Goal: Transaction & Acquisition: Purchase product/service

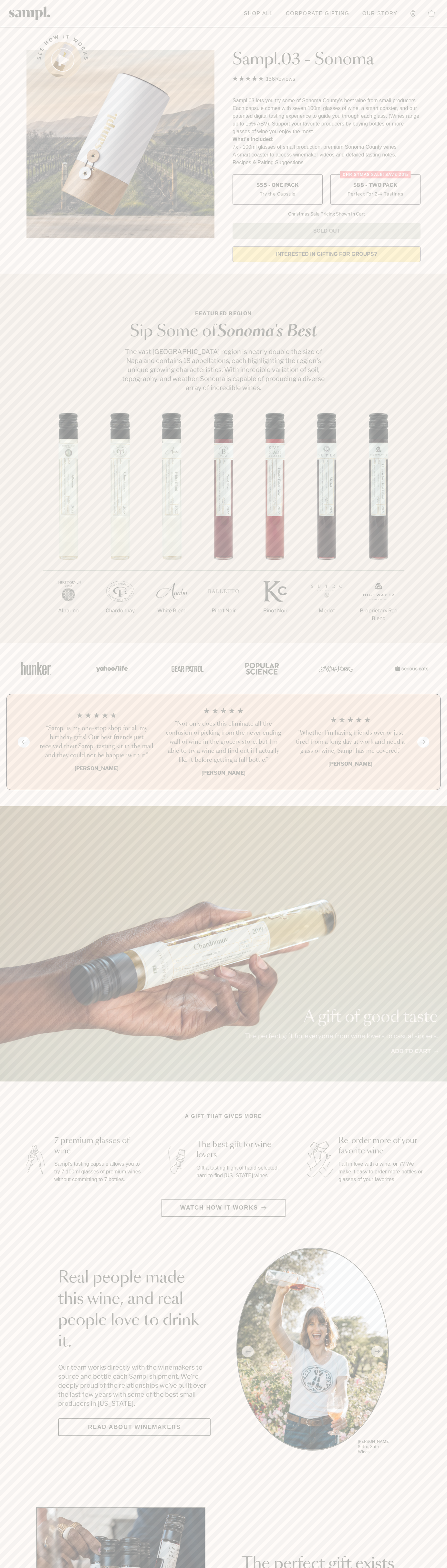
click at [375, 186] on span "$88 - Two Pack" at bounding box center [375, 185] width 44 height 7
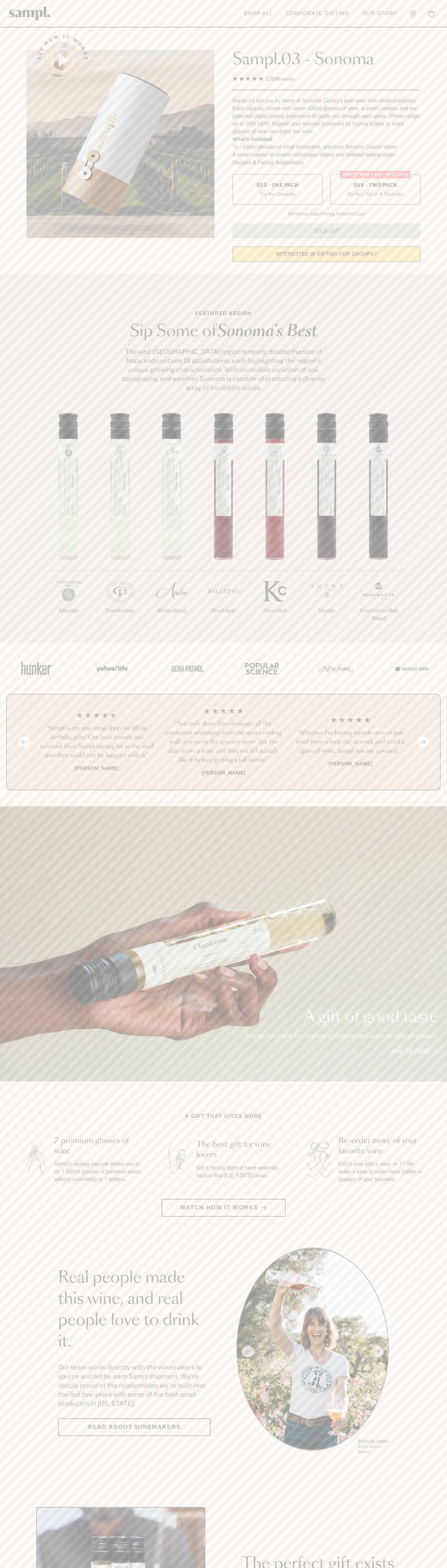
click at [96, 743] on h3 "“Sampl is my one-stop shop for all my birthday gifts! Our best friends just rec…" at bounding box center [96, 741] width 116 height 36
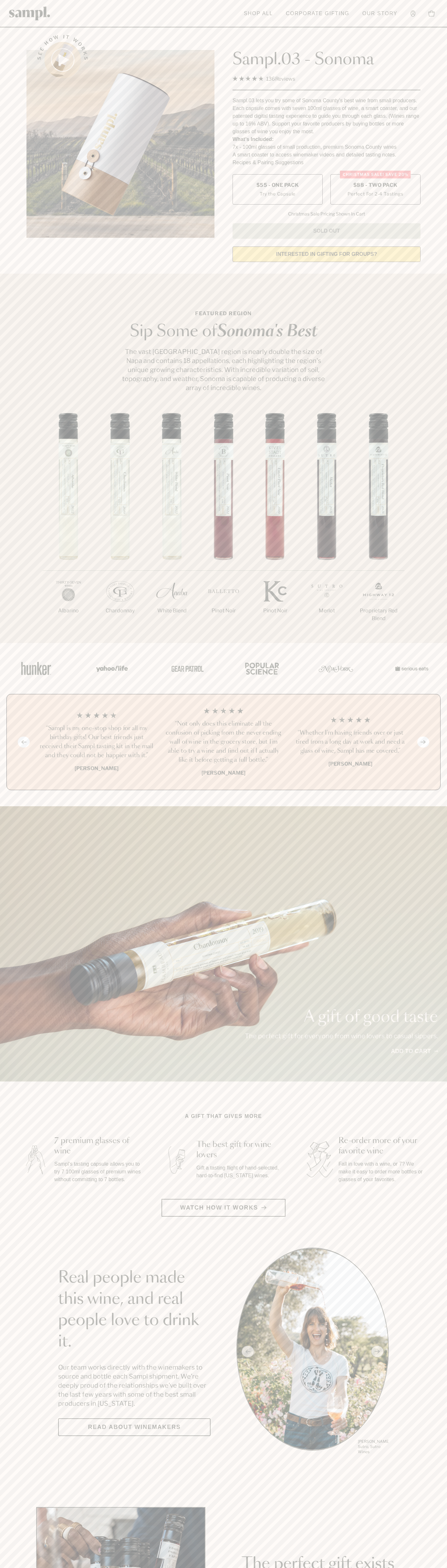
click at [141, 25] on header "Toggle navigation menu Shop All Corporate Gifting Our Story Account Story Shop …" at bounding box center [224, 13] width 447 height 27
click at [75, 1567] on html "Skip to main content Toggle navigation menu Shop All Corporate Gifting Our Stor…" at bounding box center [224, 1513] width 447 height 3026
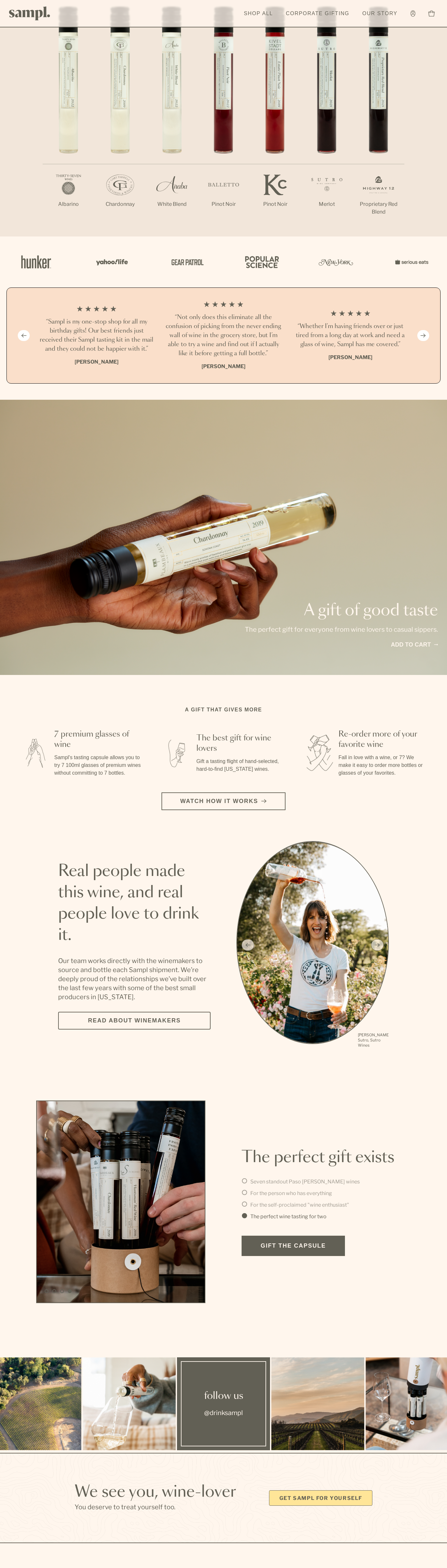
scroll to position [9, 0]
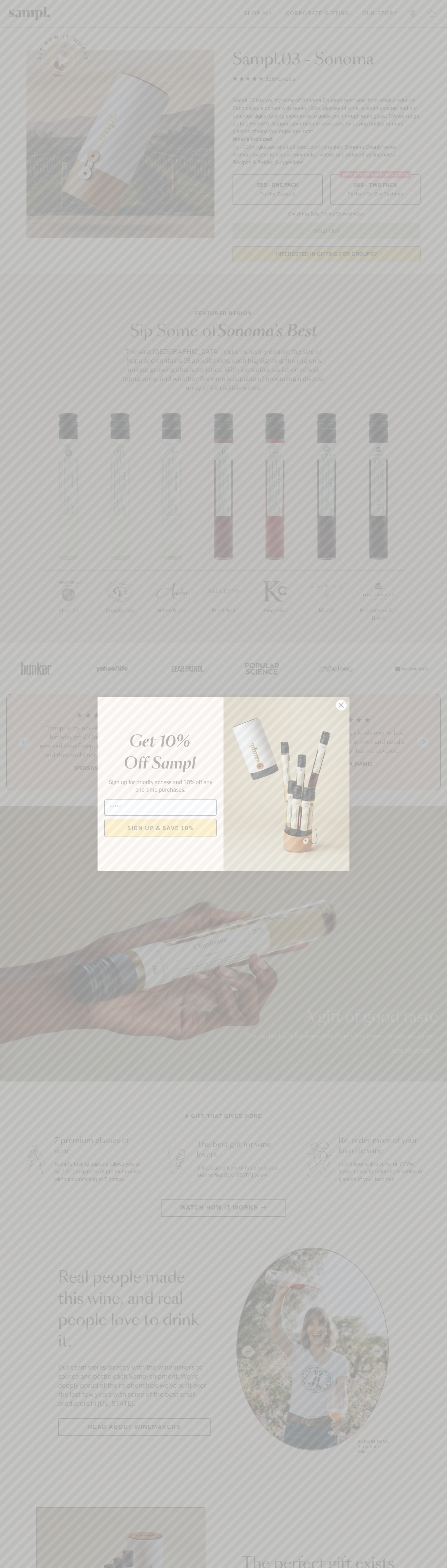
click at [341, 705] on icon "Close dialog" at bounding box center [341, 705] width 4 height 4
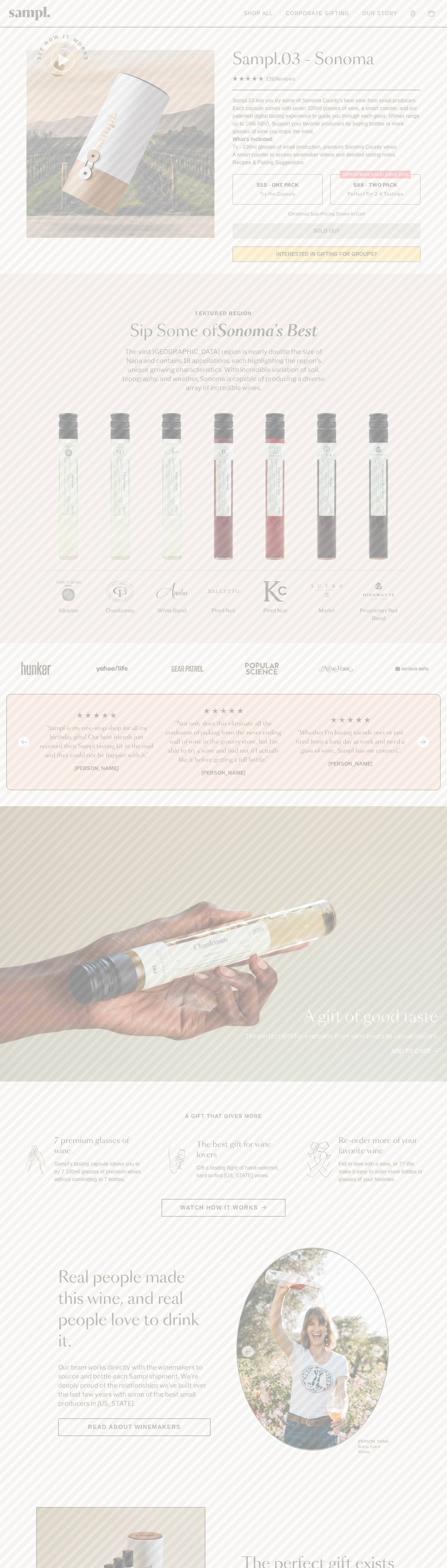
click at [375, 190] on label "Christmas SALE! Save 20% $88 - Two Pack Perfect For 2-4 Tastings" at bounding box center [375, 189] width 90 height 30
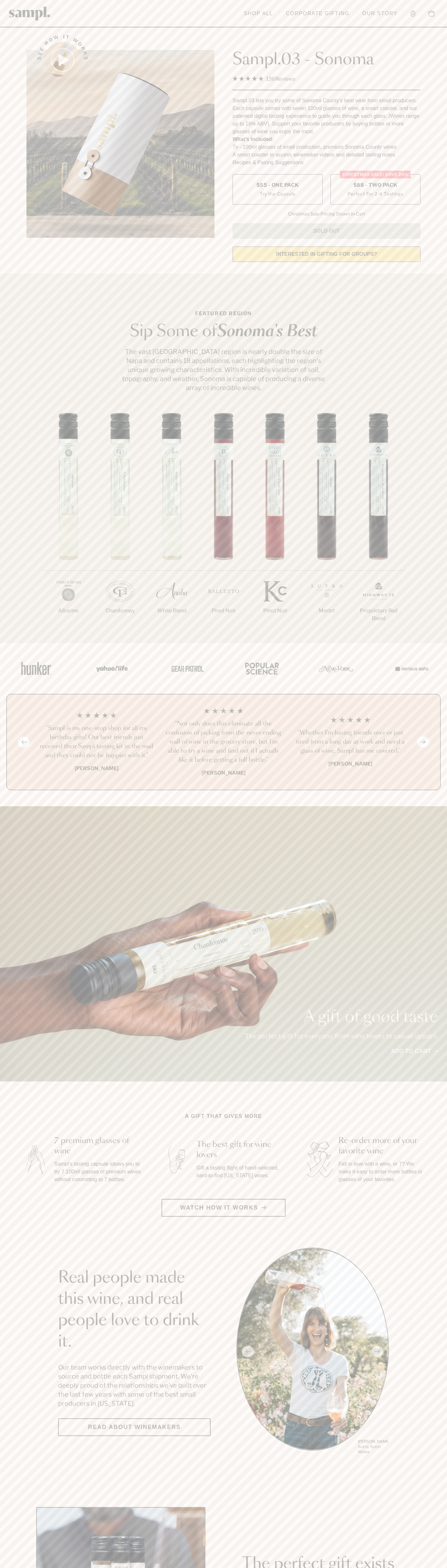
click at [96, 743] on h3 "“Sampl is my one-stop shop for all my birthday gifts! Our best friends just rec…" at bounding box center [96, 741] width 116 height 36
